Goal: Task Accomplishment & Management: Use online tool/utility

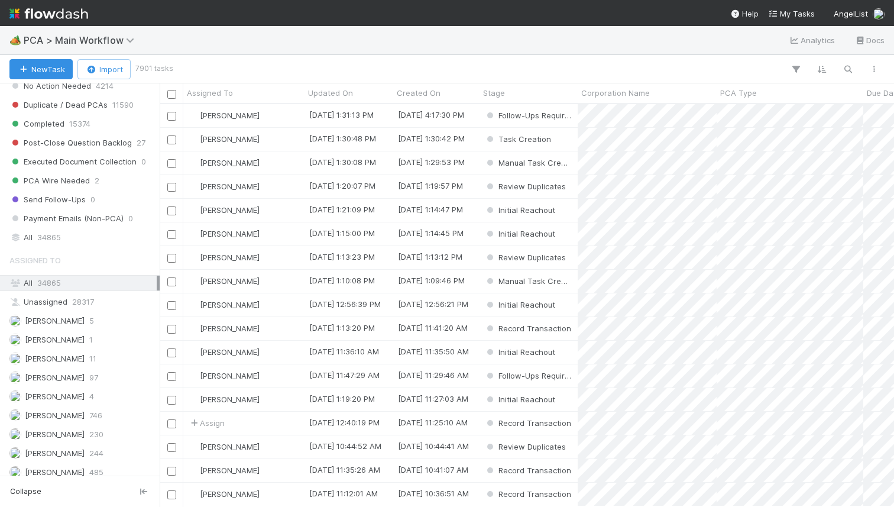
scroll to position [1178, 0]
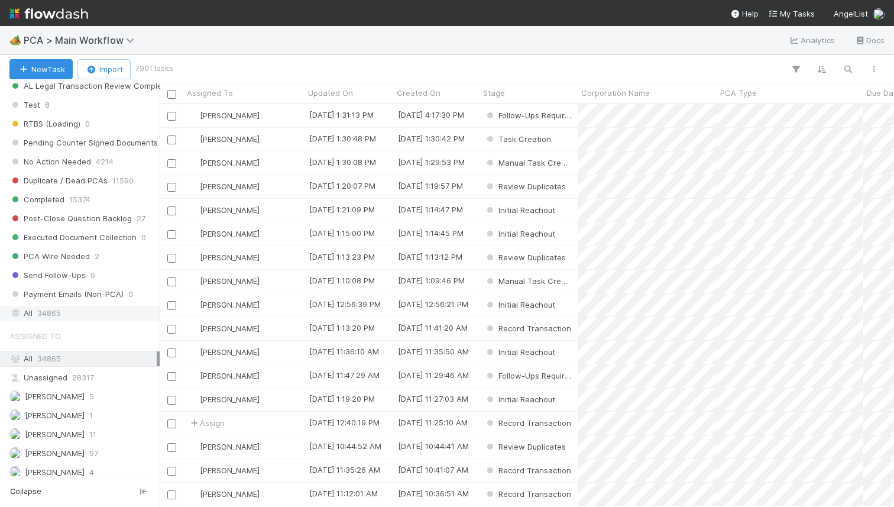
click at [59, 311] on span "34865" at bounding box center [49, 313] width 24 height 15
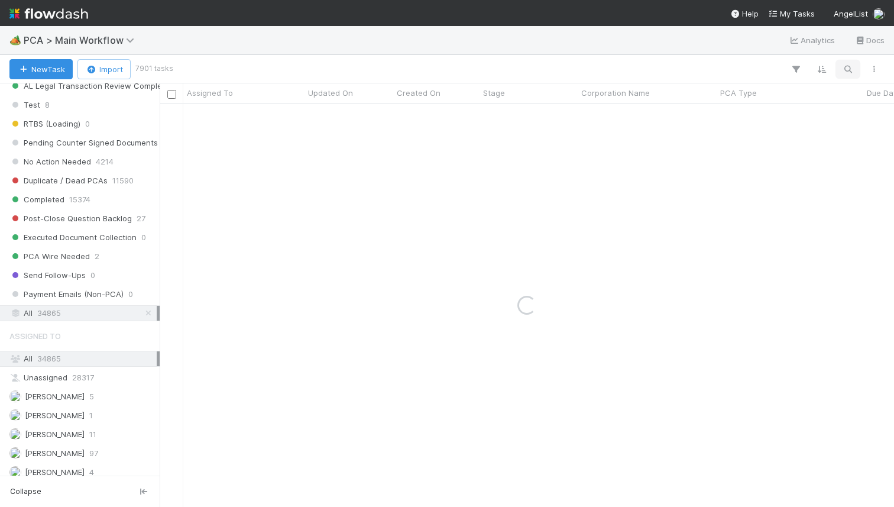
click at [848, 72] on icon "button" at bounding box center [848, 69] width 12 height 11
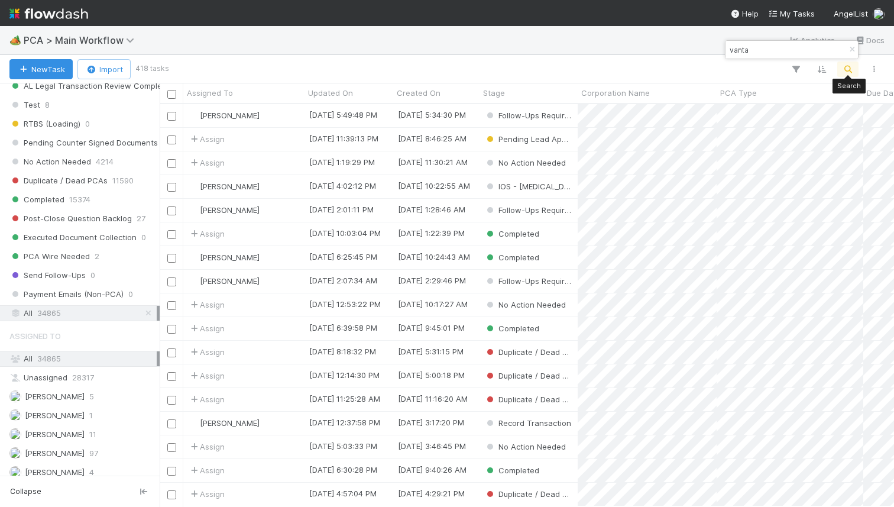
scroll to position [402, 735]
type input "vanta"
click at [286, 235] on div "Assign" at bounding box center [243, 233] width 121 height 23
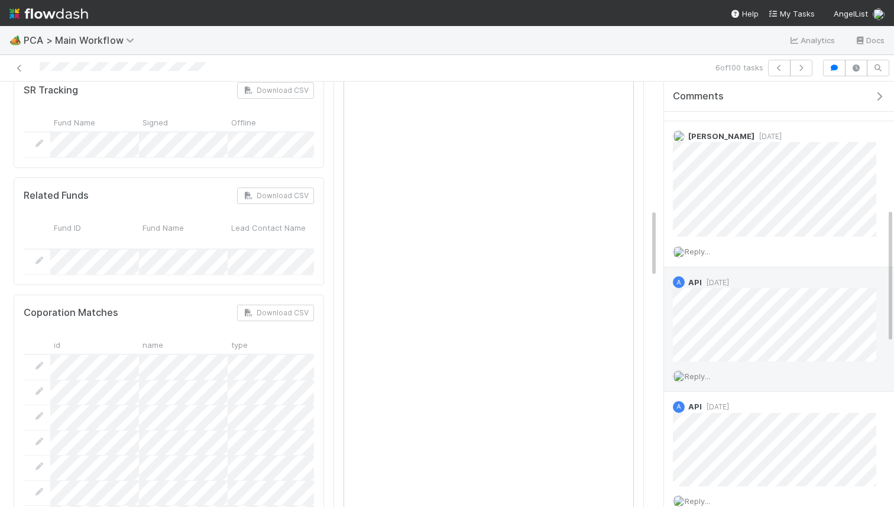
scroll to position [403, 0]
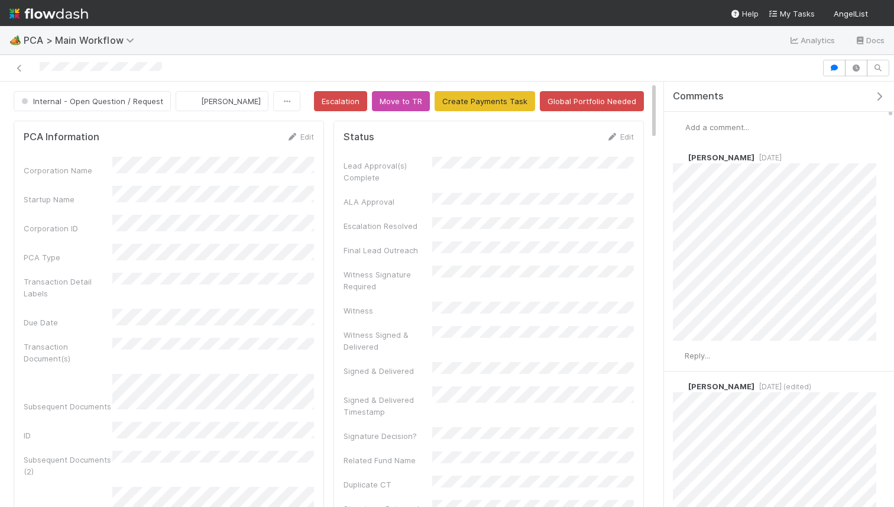
scroll to position [20, 0]
